Goal: Understand process/instructions: Learn how to perform a task or action

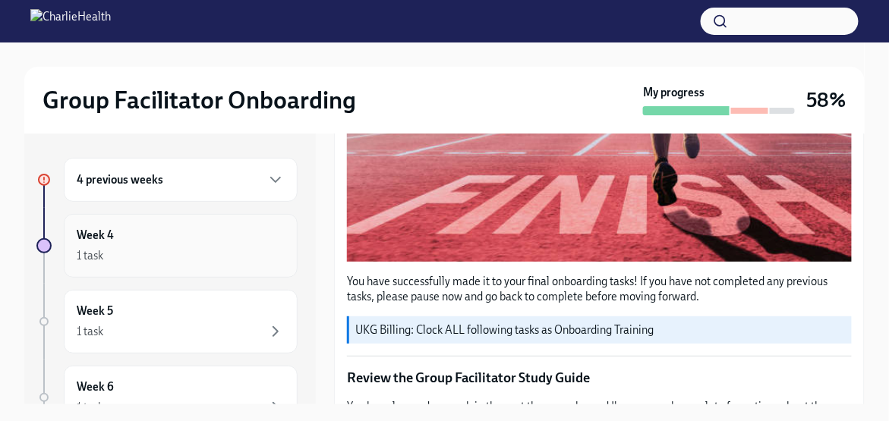
scroll to position [455, 0]
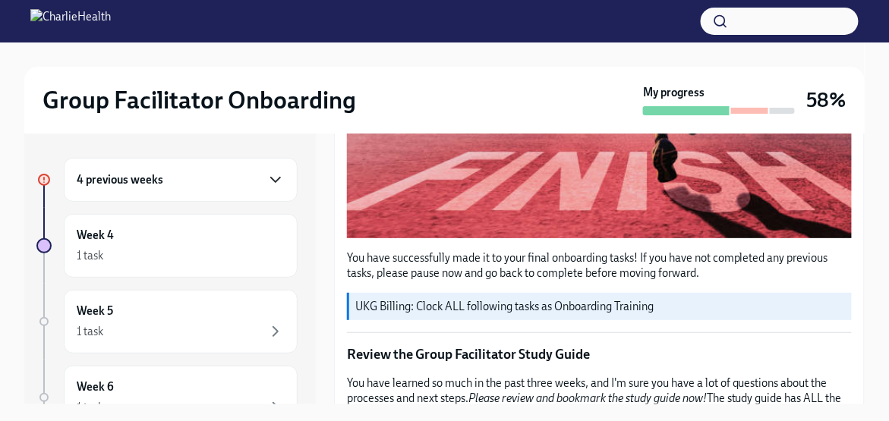
click at [266, 175] on icon "button" at bounding box center [275, 180] width 18 height 18
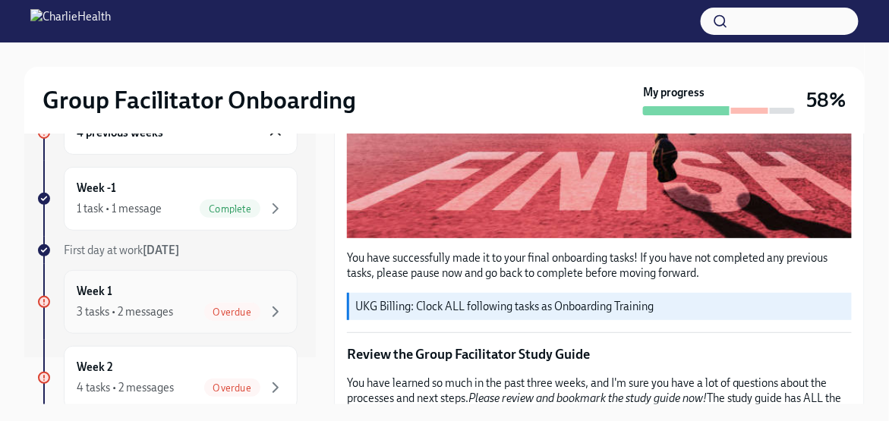
scroll to position [76, 0]
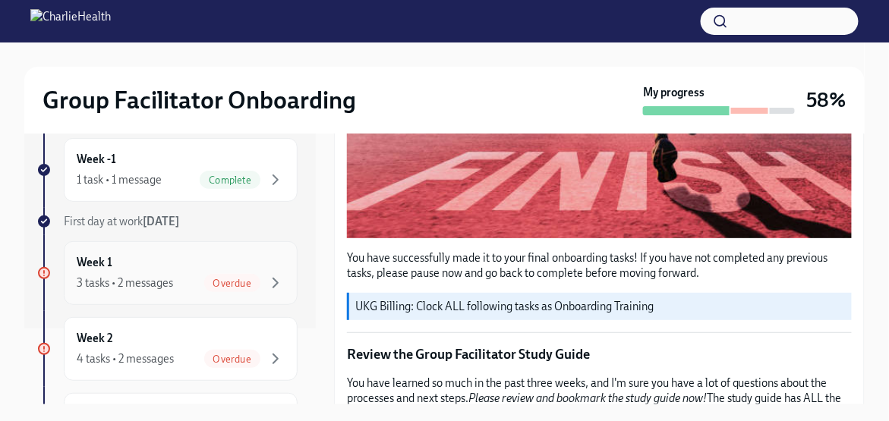
click at [219, 274] on div "Overdue" at bounding box center [232, 283] width 56 height 18
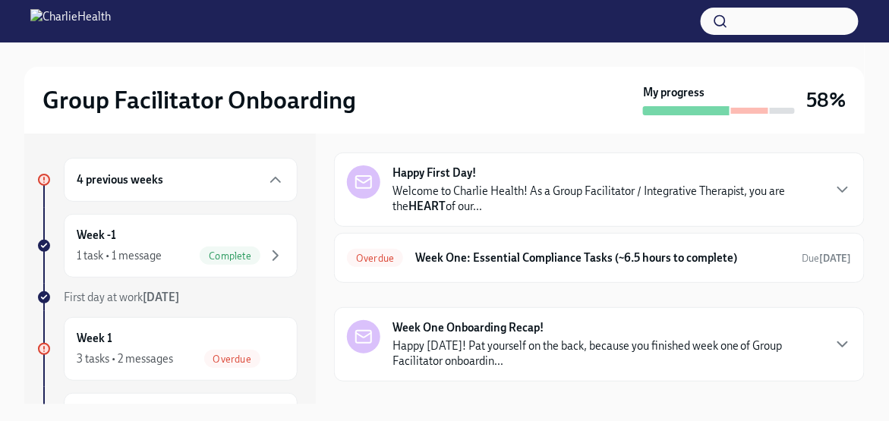
scroll to position [73, 0]
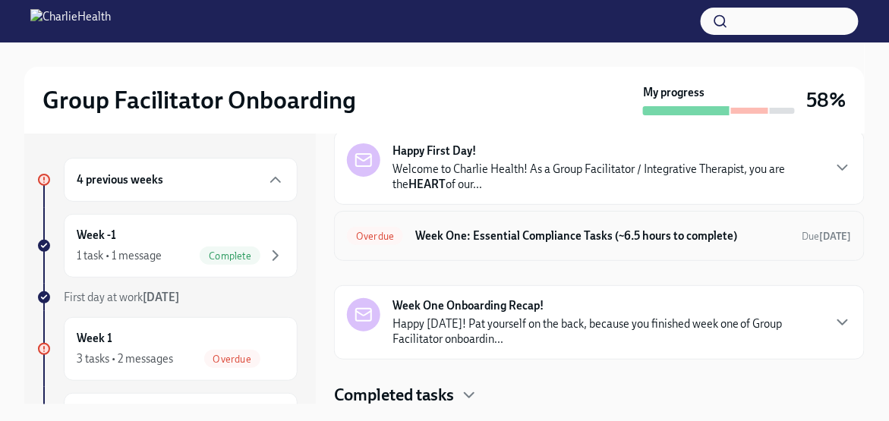
click at [455, 243] on h6 "Week One: Essential Compliance Tasks (~6.5 hours to complete)" at bounding box center [602, 236] width 375 height 17
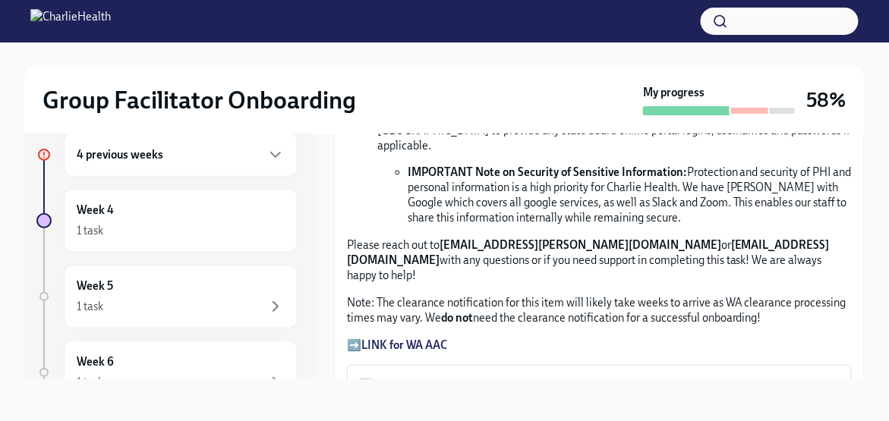
scroll to position [981, 0]
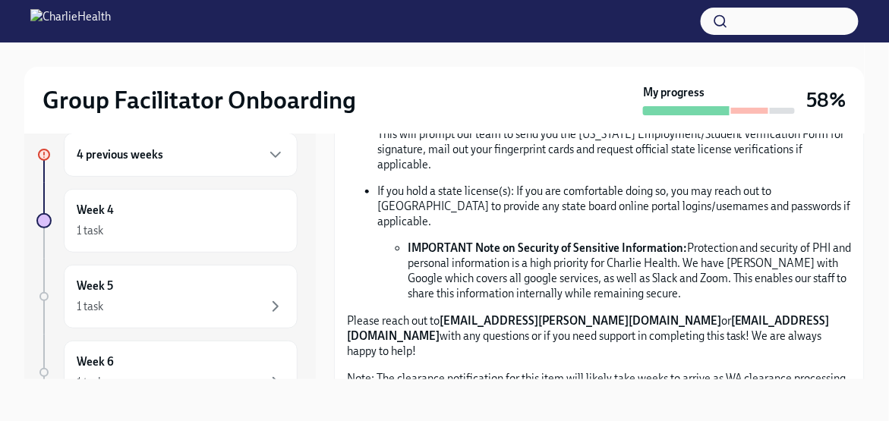
click at [430, 414] on strong "LINK for WA AAC" at bounding box center [404, 421] width 86 height 14
click at [444, 244] on li "IMPORTANT Note on Security of Sensitive Information: Protection and security of…" at bounding box center [629, 271] width 444 height 61
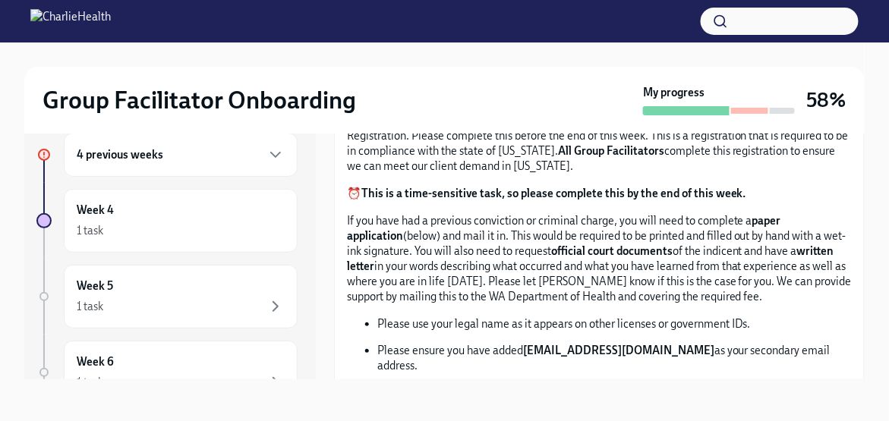
scroll to position [753, 0]
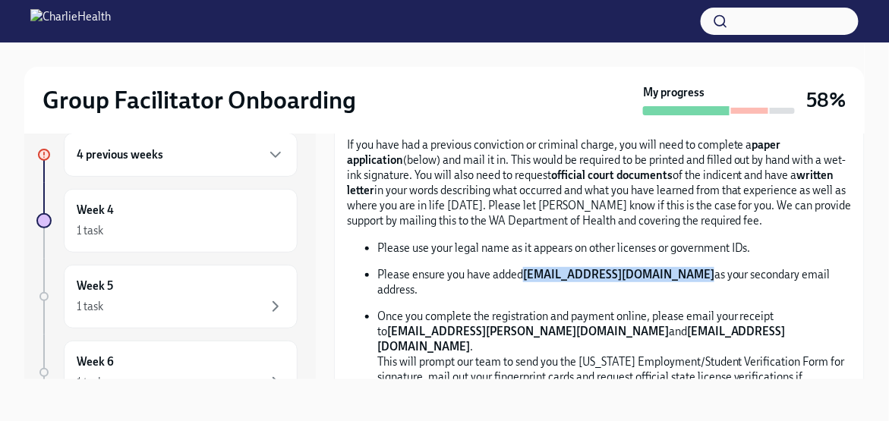
drag, startPoint x: 522, startPoint y: 265, endPoint x: 679, endPoint y: 270, distance: 157.2
click at [679, 270] on p "Please ensure you have added [EMAIL_ADDRESS][DOMAIN_NAME] as your secondary ema…" at bounding box center [614, 282] width 474 height 30
copy p "[EMAIL_ADDRESS][DOMAIN_NAME]"
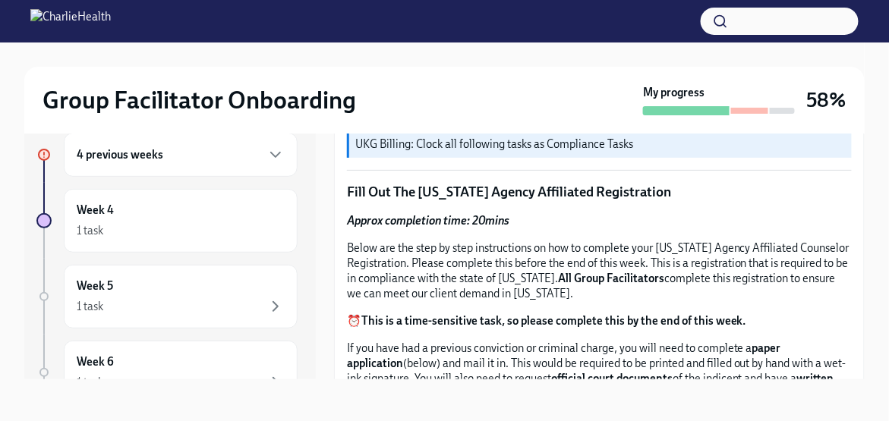
scroll to position [526, 0]
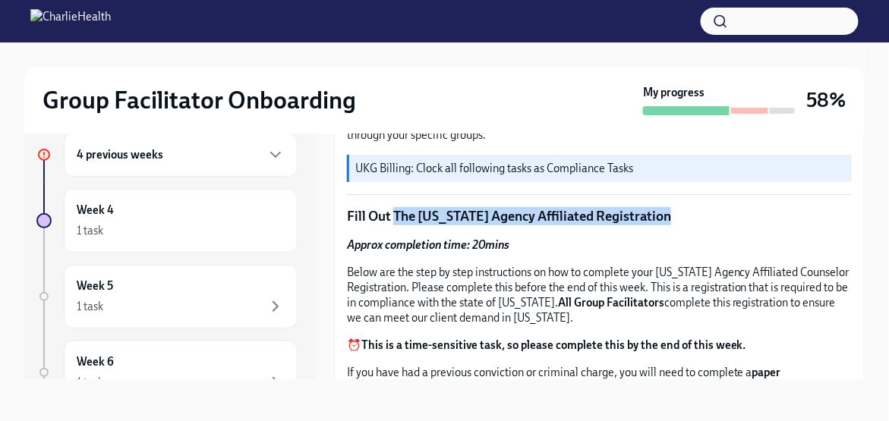
drag, startPoint x: 674, startPoint y: 209, endPoint x: 395, endPoint y: 209, distance: 278.5
click at [395, 209] on p "Fill Out The [US_STATE] Agency Affiliated Registration" at bounding box center [599, 216] width 505 height 18
copy p "The [US_STATE] Agency Affiliated Registration"
